Goal: Check status: Check status

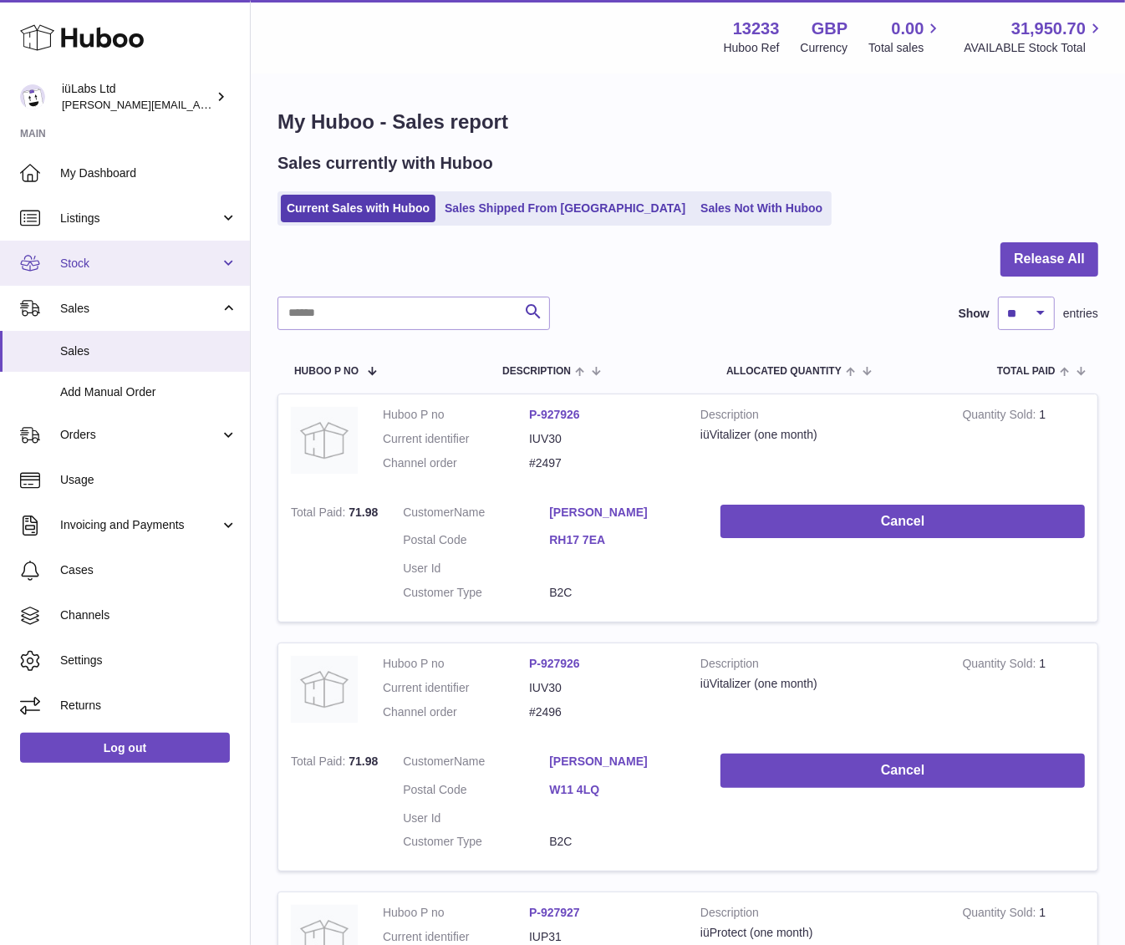
click at [163, 276] on link "Stock" at bounding box center [125, 263] width 250 height 45
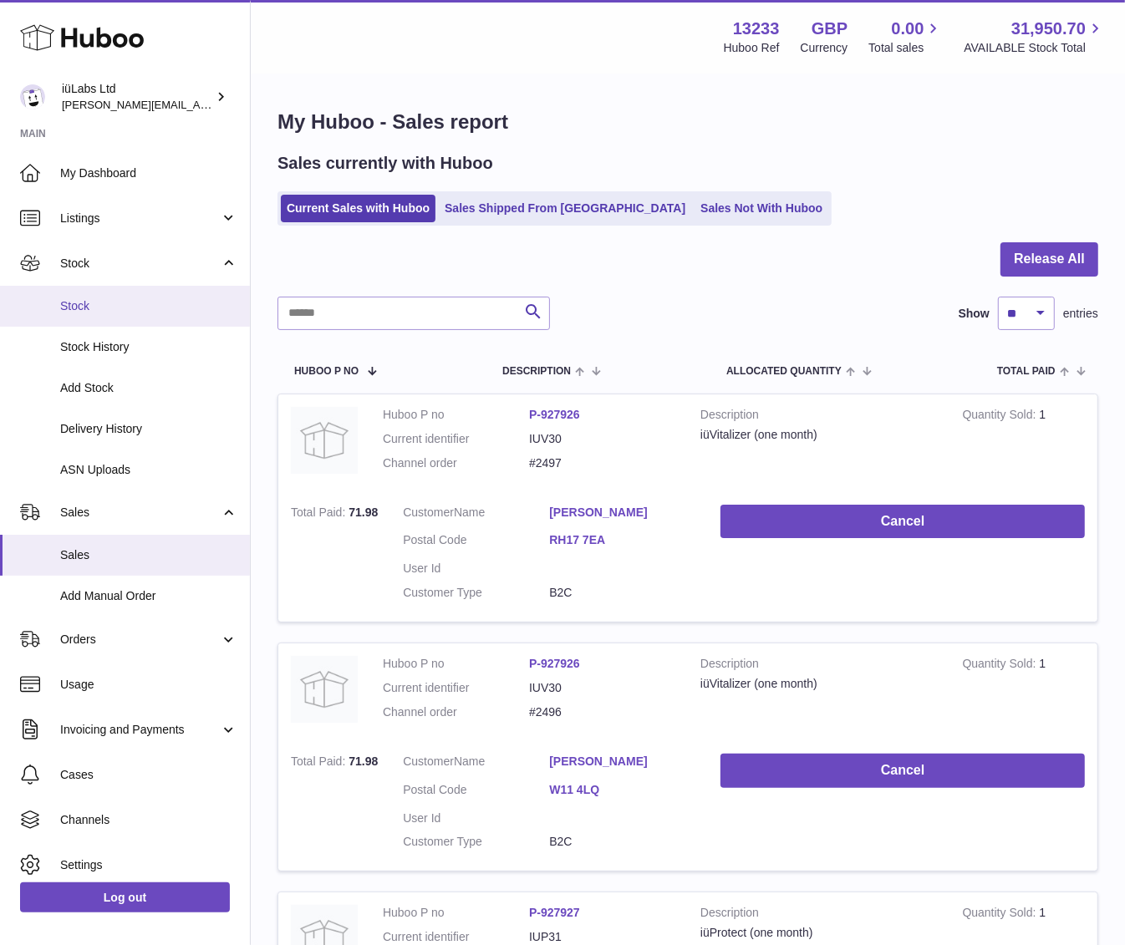
click at [144, 307] on span "Stock" at bounding box center [148, 306] width 177 height 16
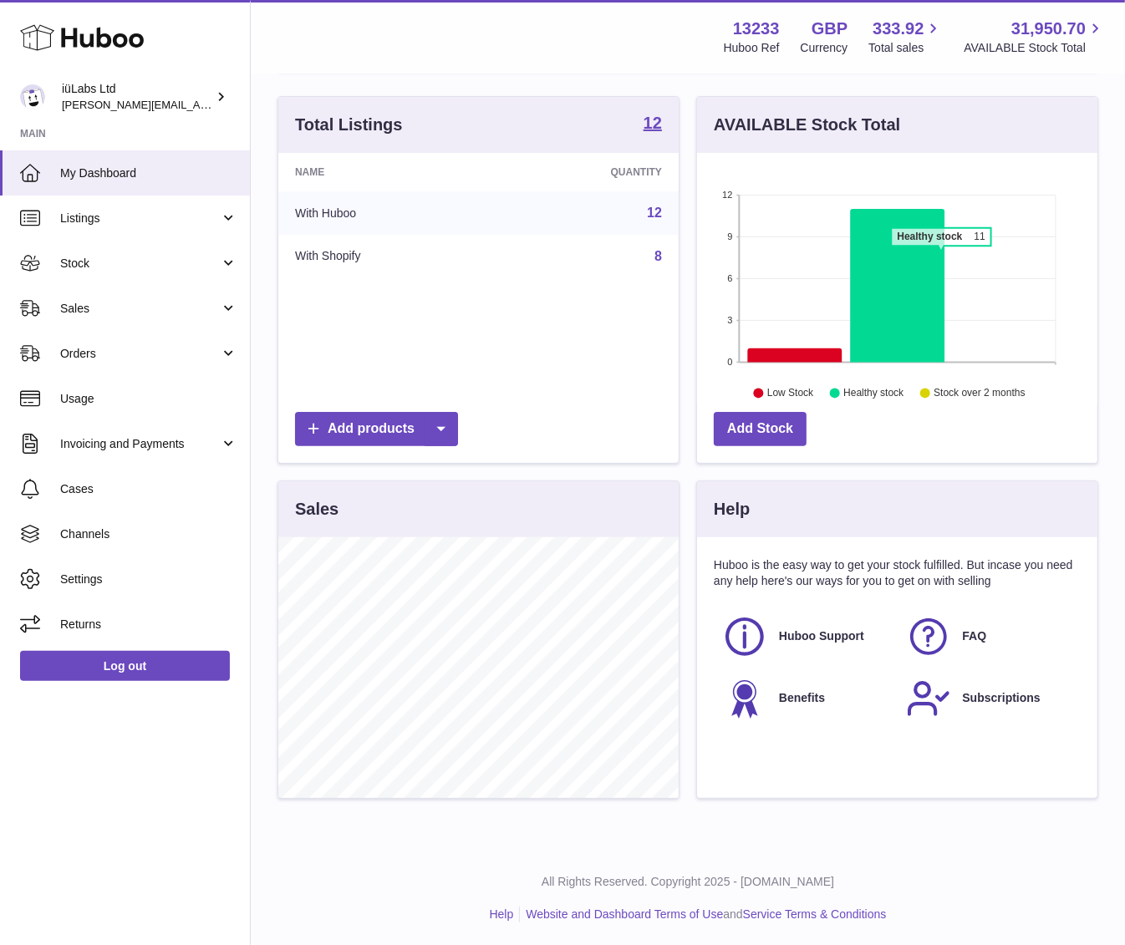
scroll to position [155, 0]
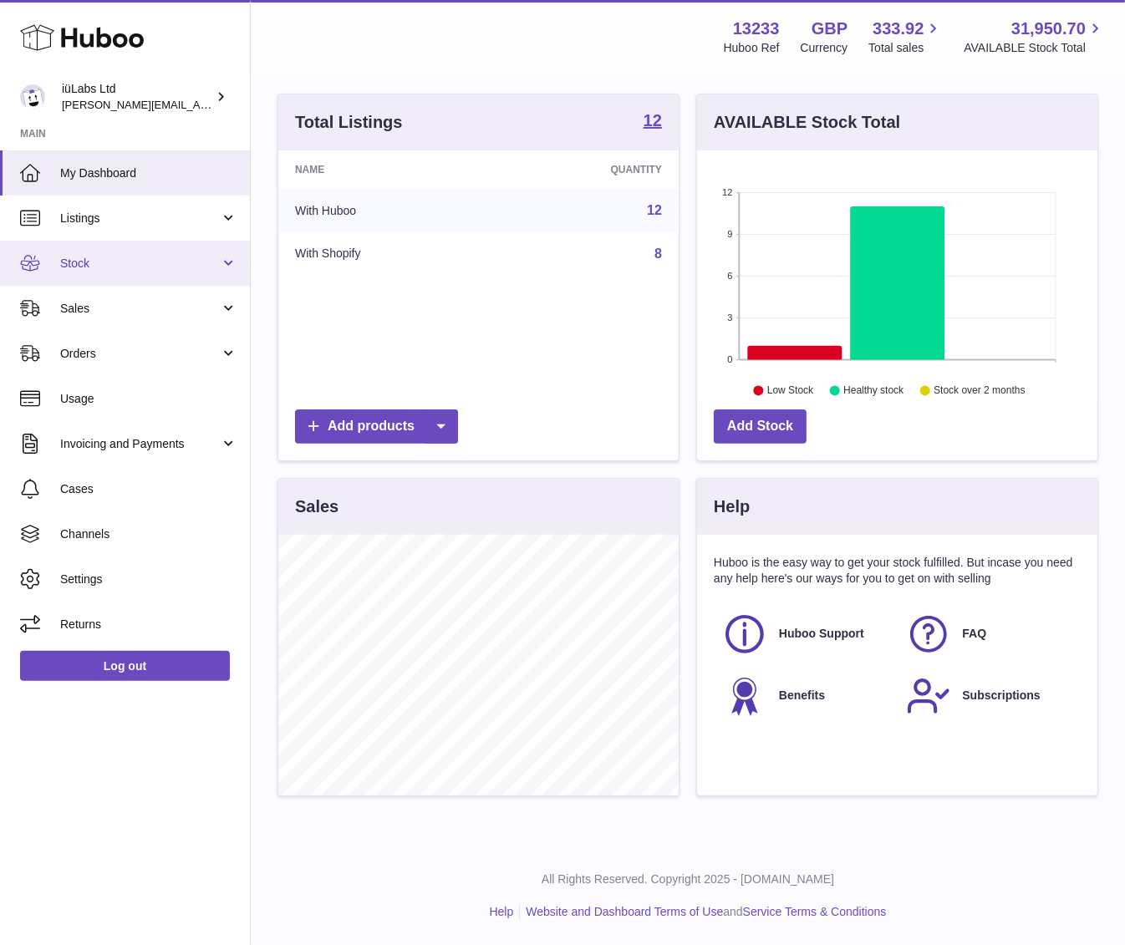
click at [161, 256] on span "Stock" at bounding box center [140, 264] width 160 height 16
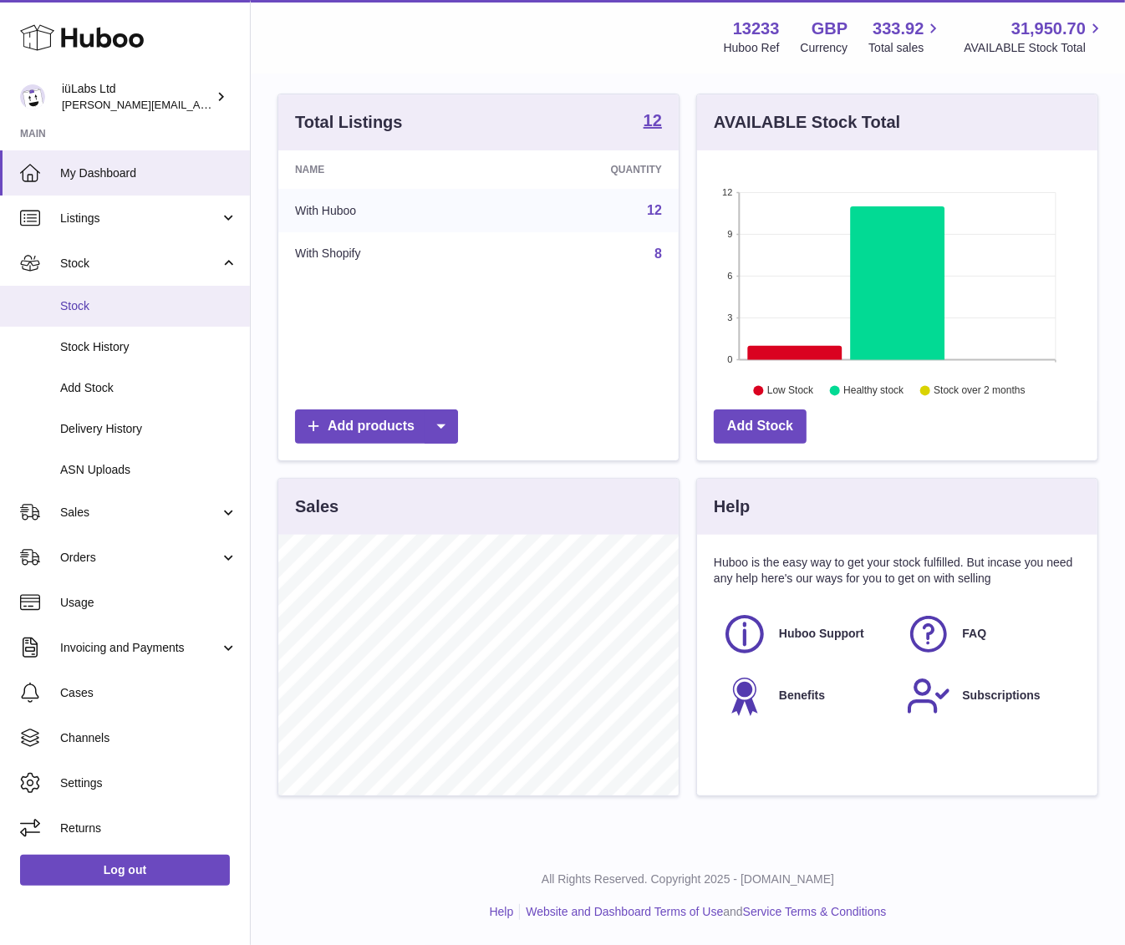
click at [123, 311] on span "Stock" at bounding box center [148, 306] width 177 height 16
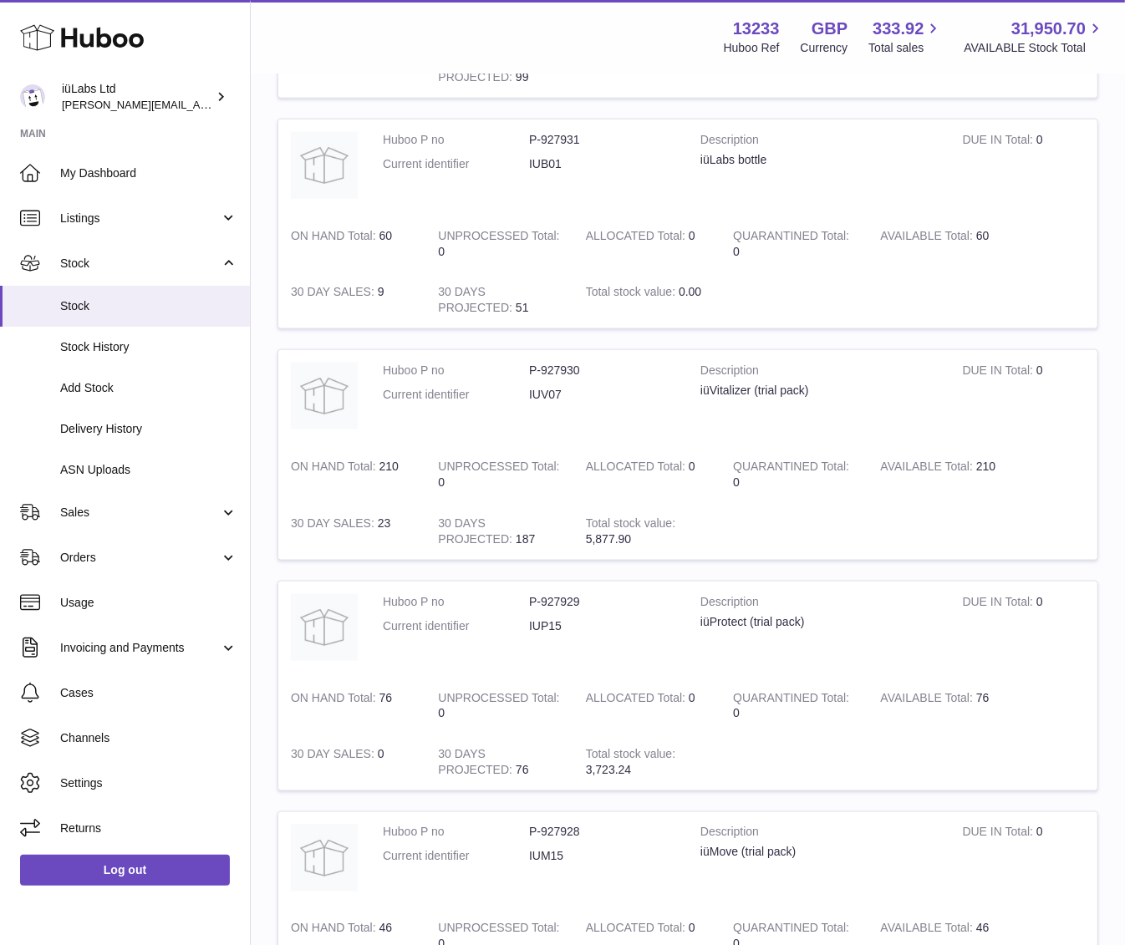
scroll to position [1942, 0]
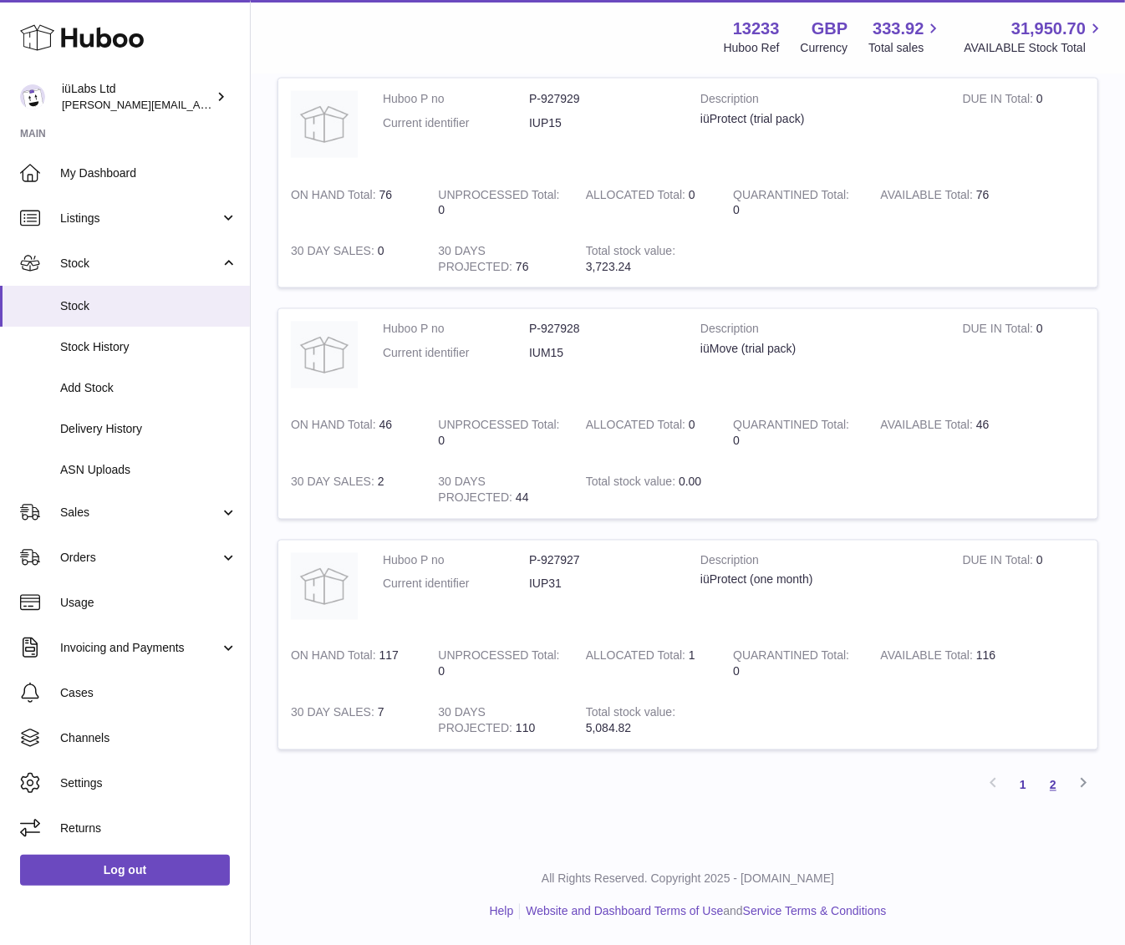
click at [1059, 778] on link "2" at bounding box center [1053, 786] width 30 height 30
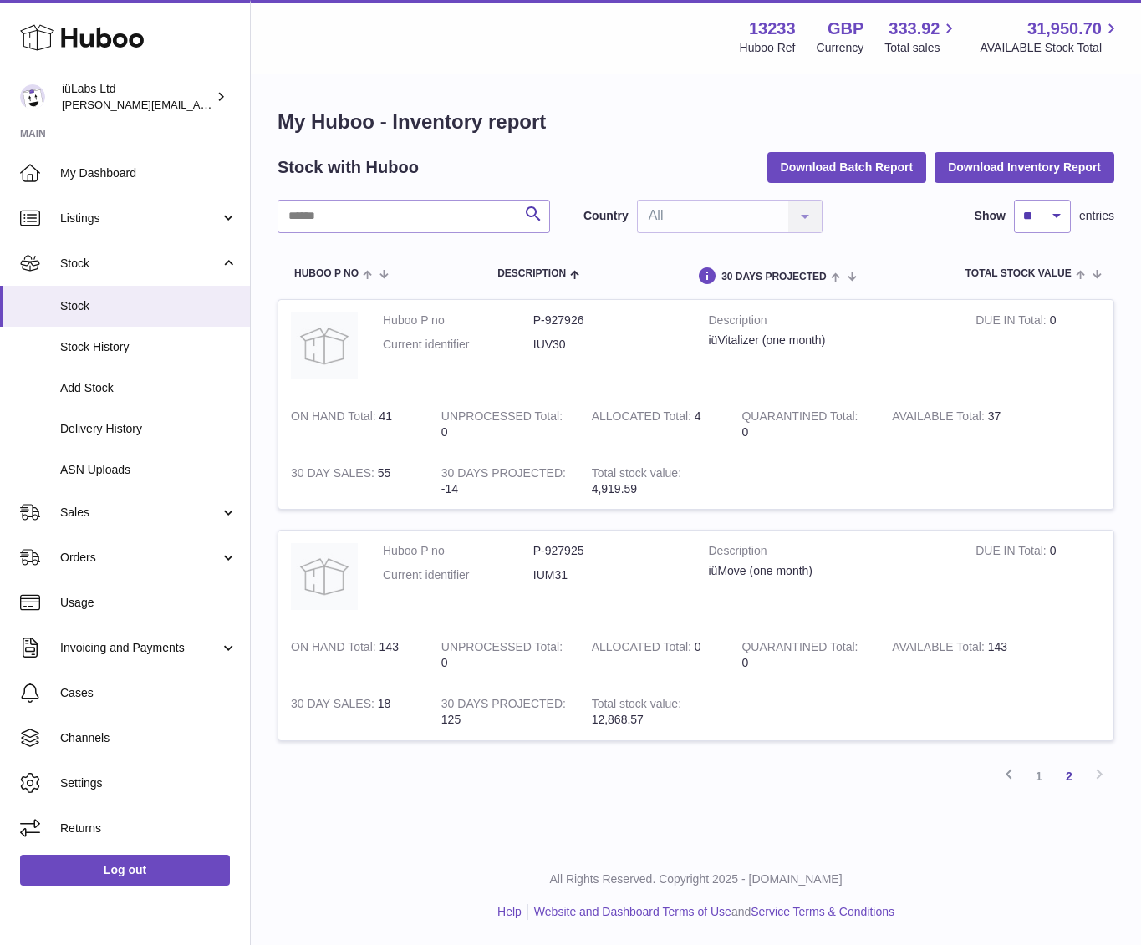
click at [989, 415] on td "AVAILABLE Total 37" at bounding box center [954, 424] width 150 height 57
click at [1020, 419] on td "AVAILABLE Total 37" at bounding box center [954, 424] width 150 height 57
drag, startPoint x: 1000, startPoint y: 415, endPoint x: 988, endPoint y: 414, distance: 11.7
click at [988, 414] on td "AVAILABLE Total 37" at bounding box center [954, 424] width 150 height 57
click at [1001, 414] on td "AVAILABLE Total 37" at bounding box center [954, 424] width 150 height 57
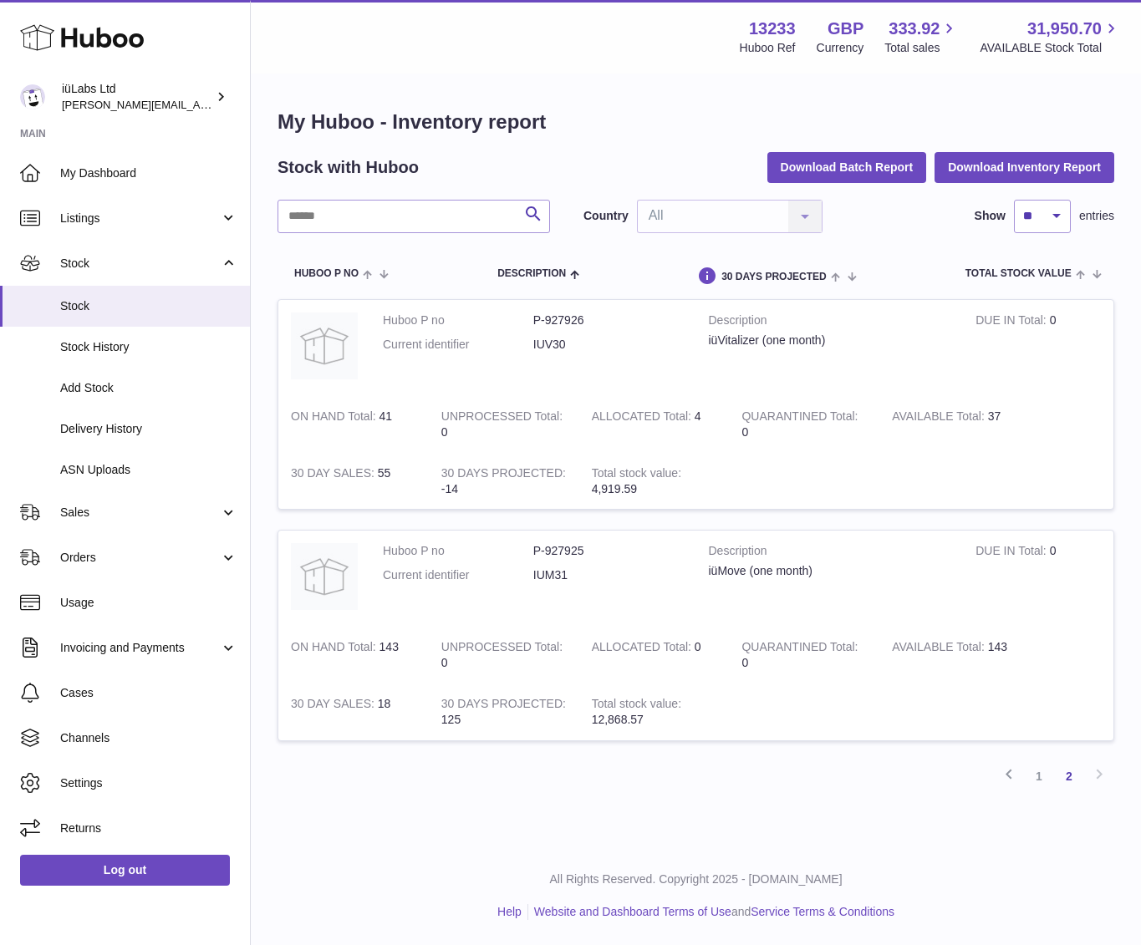
click at [995, 410] on td "AVAILABLE Total 37" at bounding box center [954, 424] width 150 height 57
drag, startPoint x: 1001, startPoint y: 416, endPoint x: 987, endPoint y: 390, distance: 29.2
click at [987, 418] on td "AVAILABLE Total 37" at bounding box center [954, 424] width 150 height 57
drag, startPoint x: 1039, startPoint y: 771, endPoint x: 1000, endPoint y: 732, distance: 55.0
click at [1039, 771] on link "1" at bounding box center [1039, 777] width 30 height 30
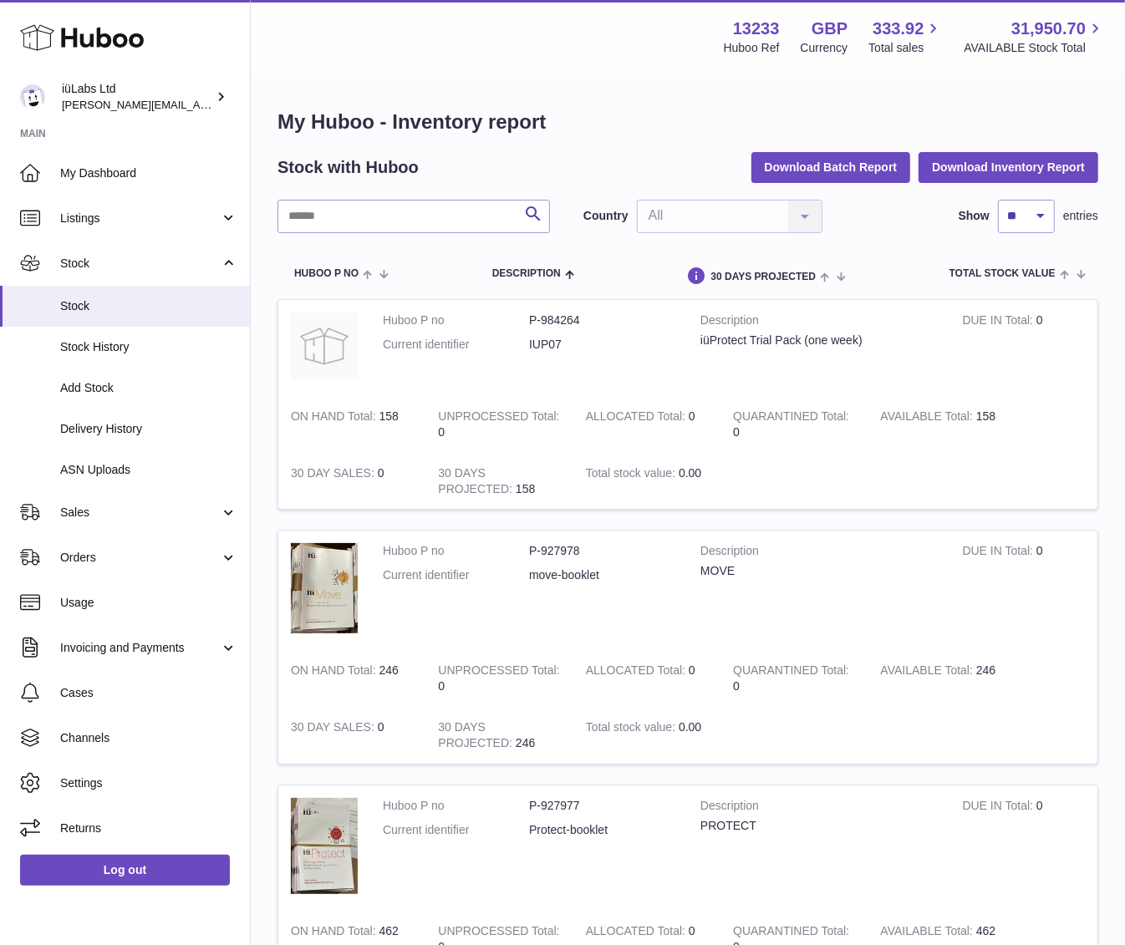
click at [393, 415] on td "ON HAND Total 158" at bounding box center [351, 424] width 147 height 57
drag, startPoint x: 401, startPoint y: 416, endPoint x: 372, endPoint y: 420, distance: 29.6
click at [372, 420] on td "ON HAND Total 158" at bounding box center [351, 424] width 147 height 57
